Goal: Browse casually

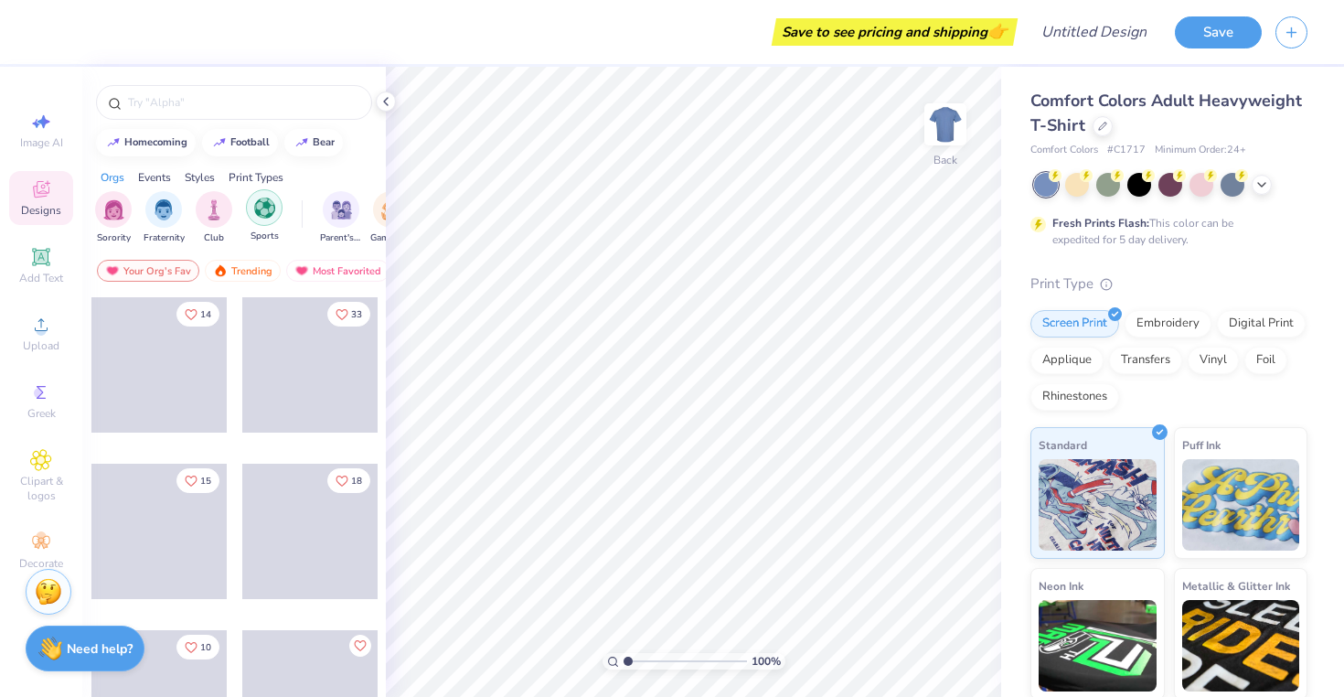
click at [266, 216] on img "filter for Sports" at bounding box center [264, 208] width 21 height 21
